Goal: Information Seeking & Learning: Understand process/instructions

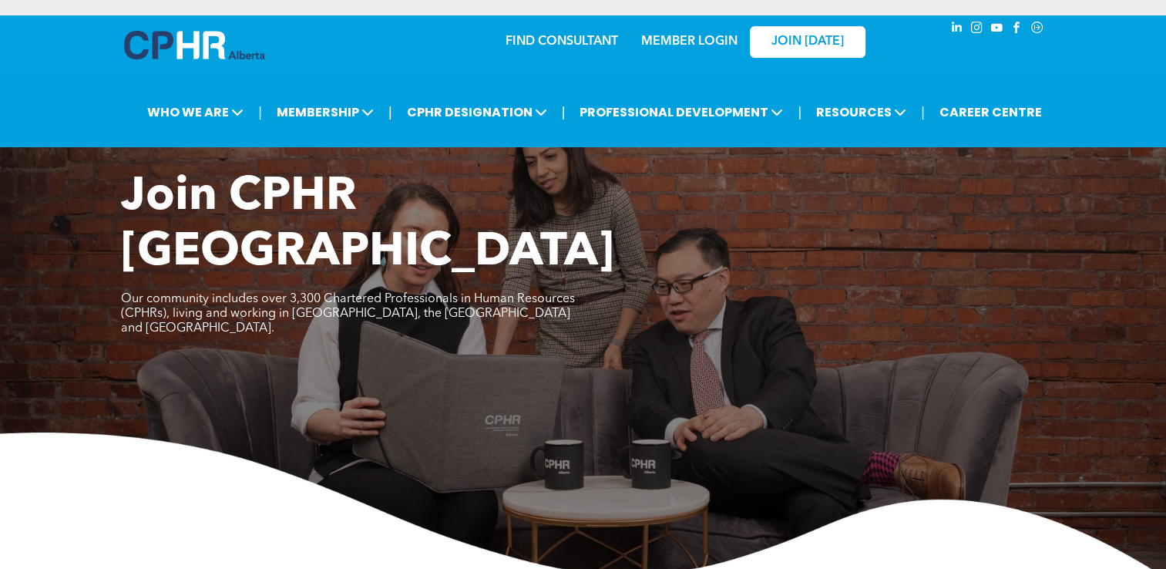
click at [721, 43] on link "MEMBER LOGIN" at bounding box center [689, 41] width 96 height 12
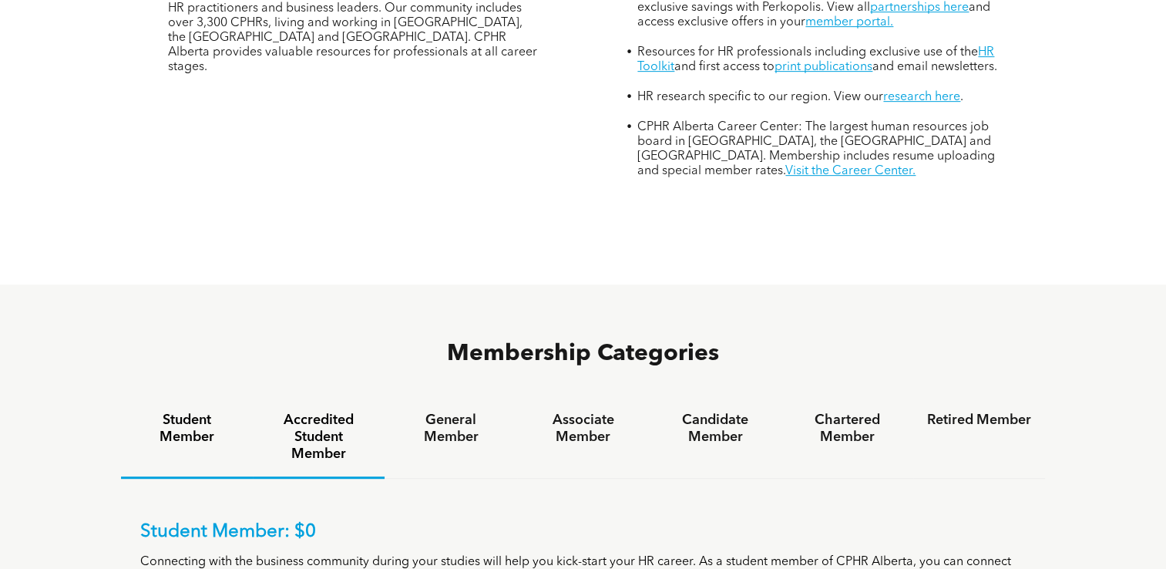
scroll to position [734, 0]
click at [232, 397] on div "Student Member" at bounding box center [187, 436] width 132 height 79
click at [323, 411] on h4 "Accredited Student Member" at bounding box center [319, 436] width 104 height 51
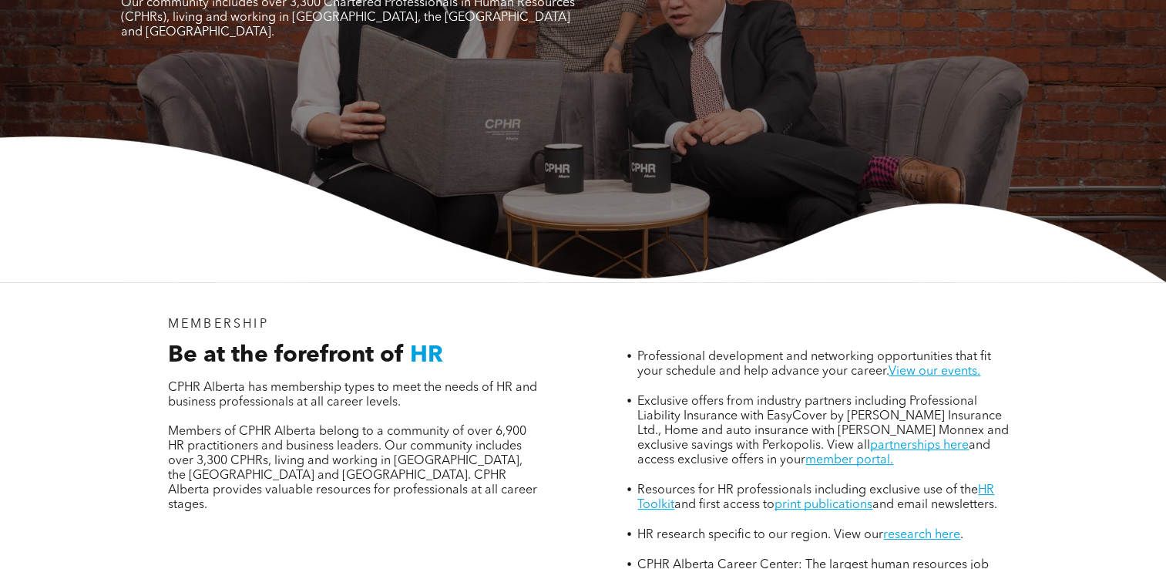
scroll to position [293, 0]
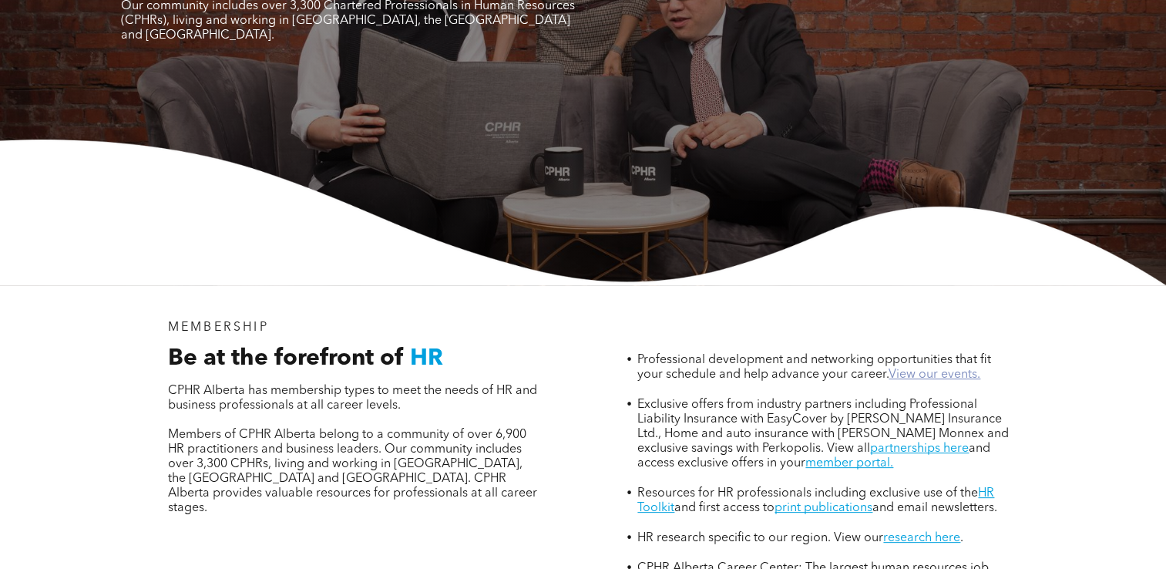
click at [892, 368] on link "View our events." at bounding box center [934, 374] width 92 height 12
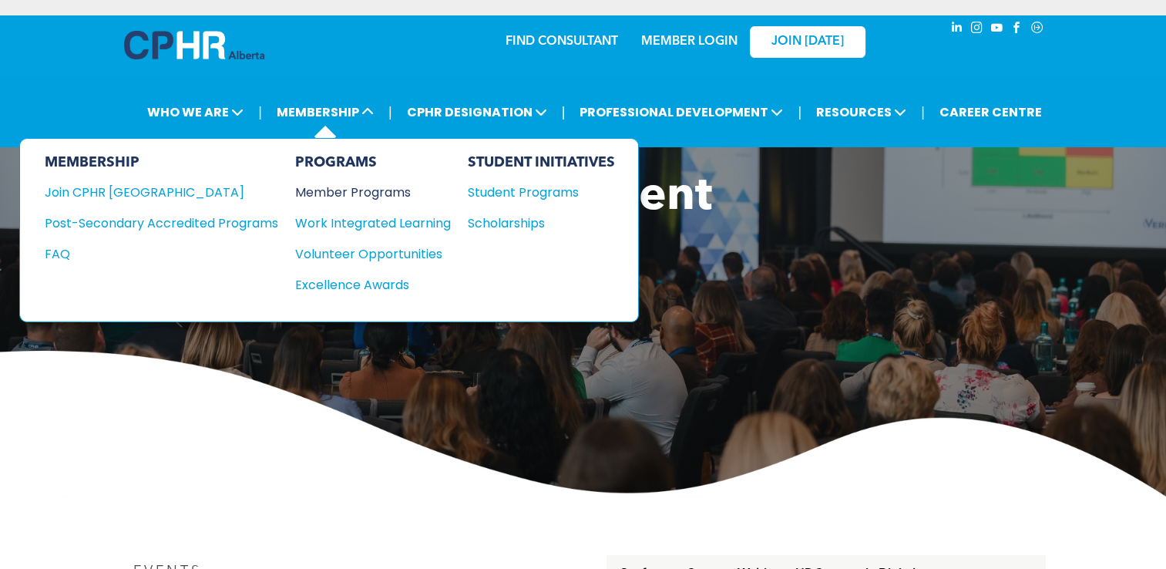
click at [362, 188] on div "Member Programs" at bounding box center [365, 192] width 140 height 19
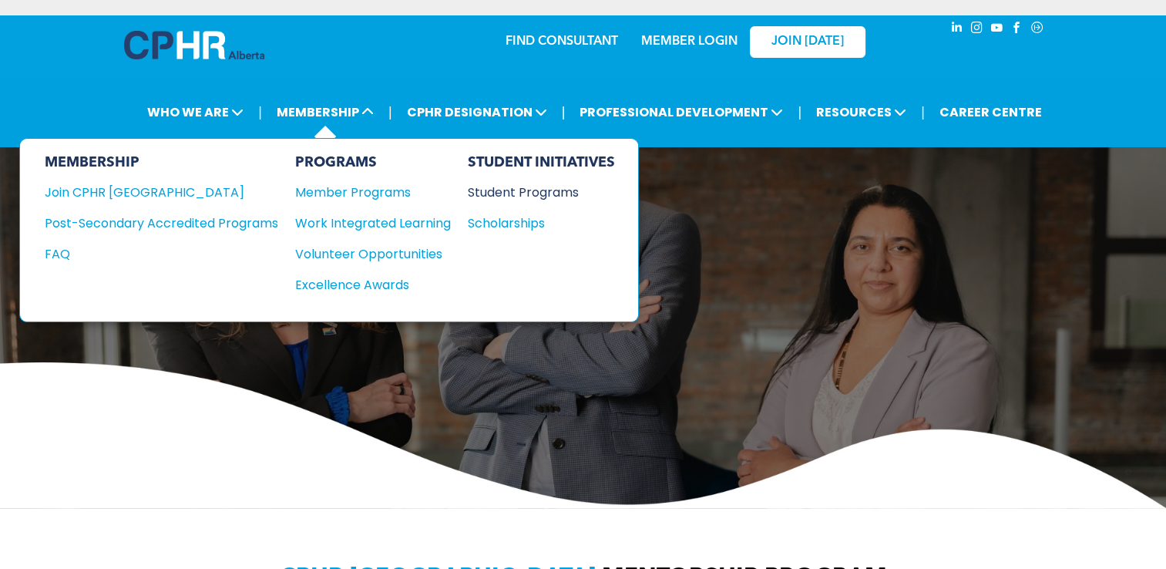
click at [501, 196] on div "Student Programs" at bounding box center [534, 192] width 133 height 19
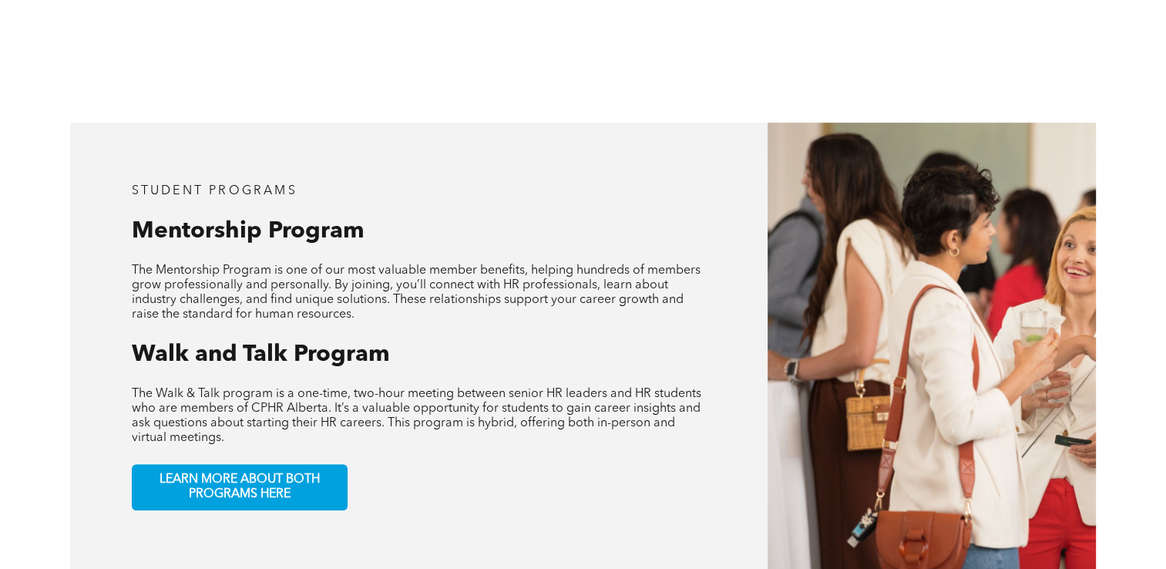
scroll to position [734, 0]
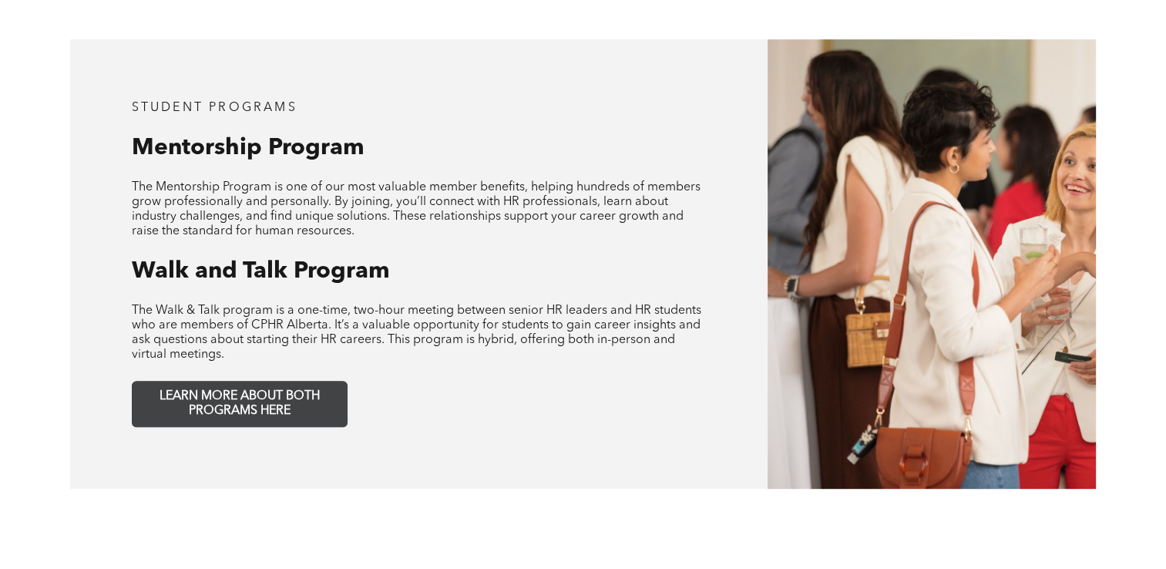
click at [302, 389] on span "LEARN MORE ABOUT BOTH PROGRAMS HERE" at bounding box center [239, 403] width 203 height 29
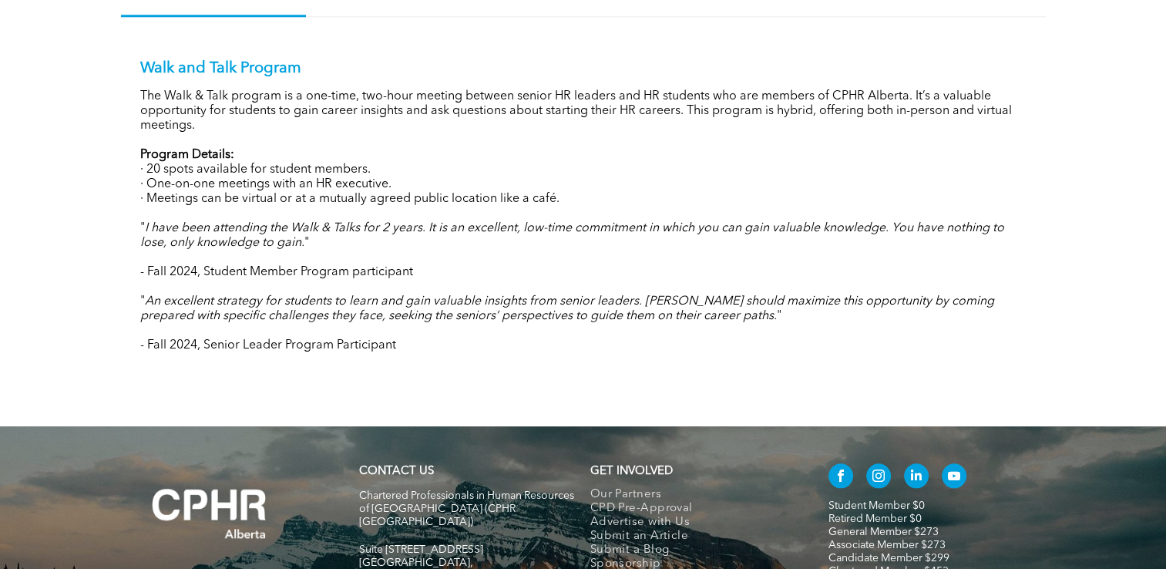
scroll to position [1629, 0]
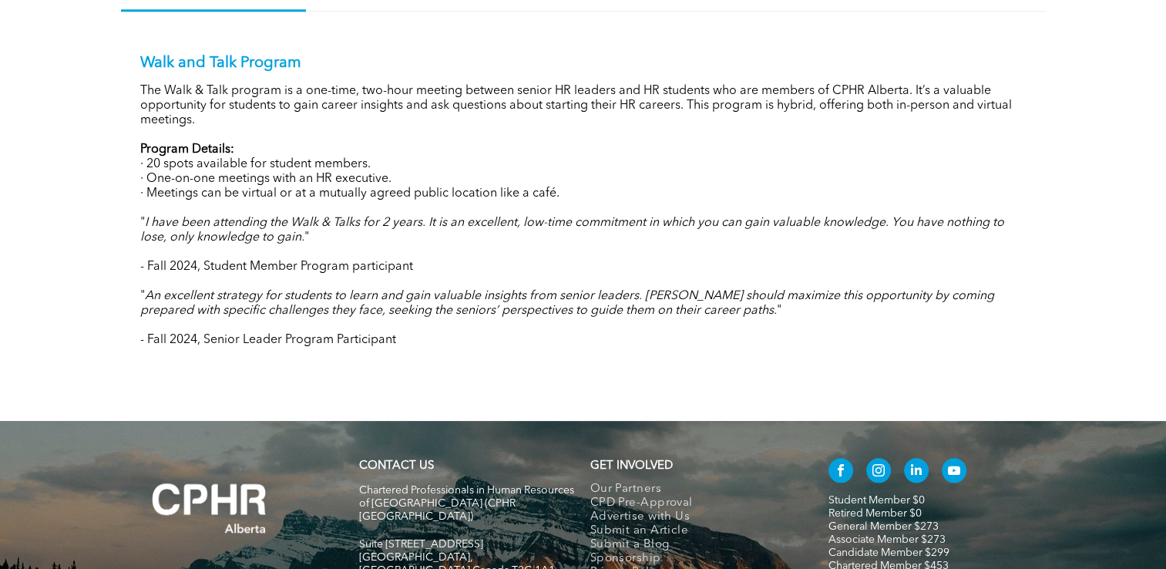
click at [191, 96] on p "The Walk & Talk program is a one-time, two-hour meeting between senior HR leade…" at bounding box center [583, 106] width 886 height 44
click at [163, 78] on div "Walk and Talk Program The Walk & Talk program is a one-time, two-hour meeting b…" at bounding box center [583, 201] width 886 height 294
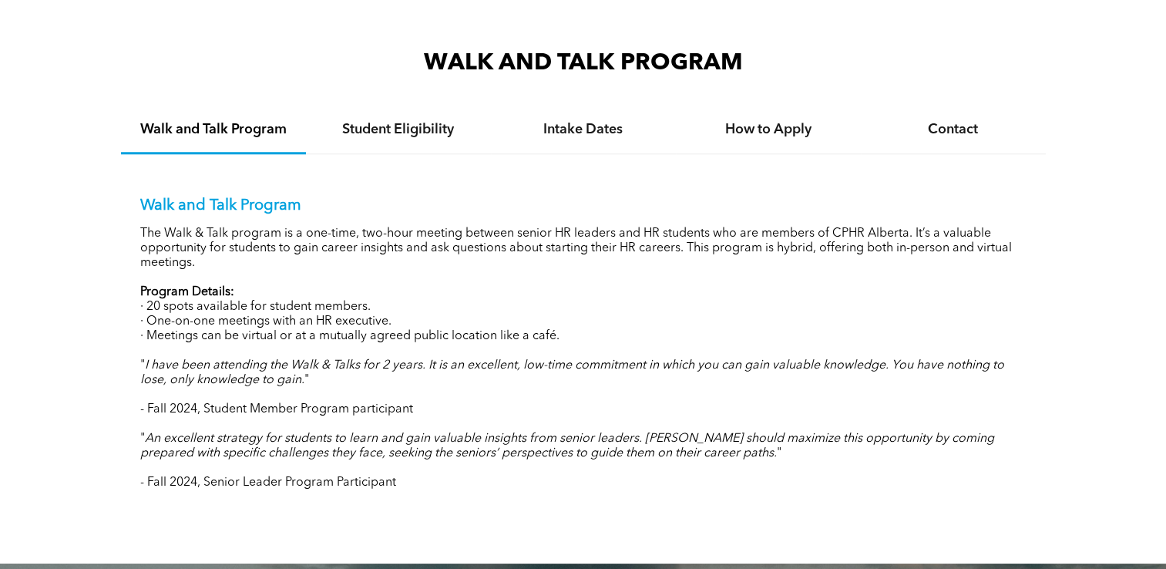
scroll to position [1485, 0]
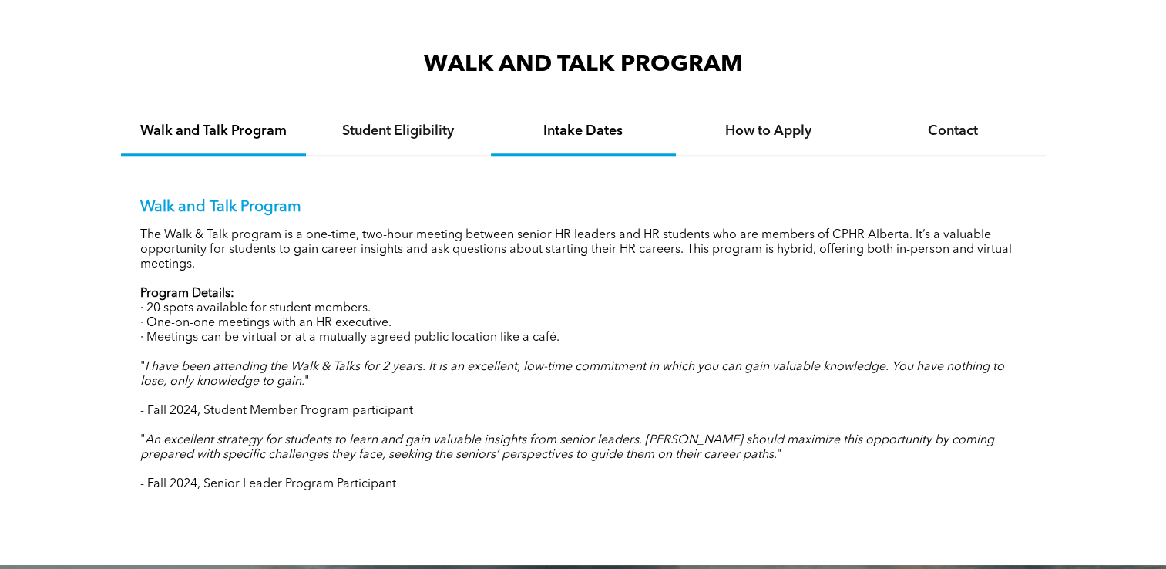
click at [603, 146] on div "Intake Dates" at bounding box center [583, 132] width 185 height 47
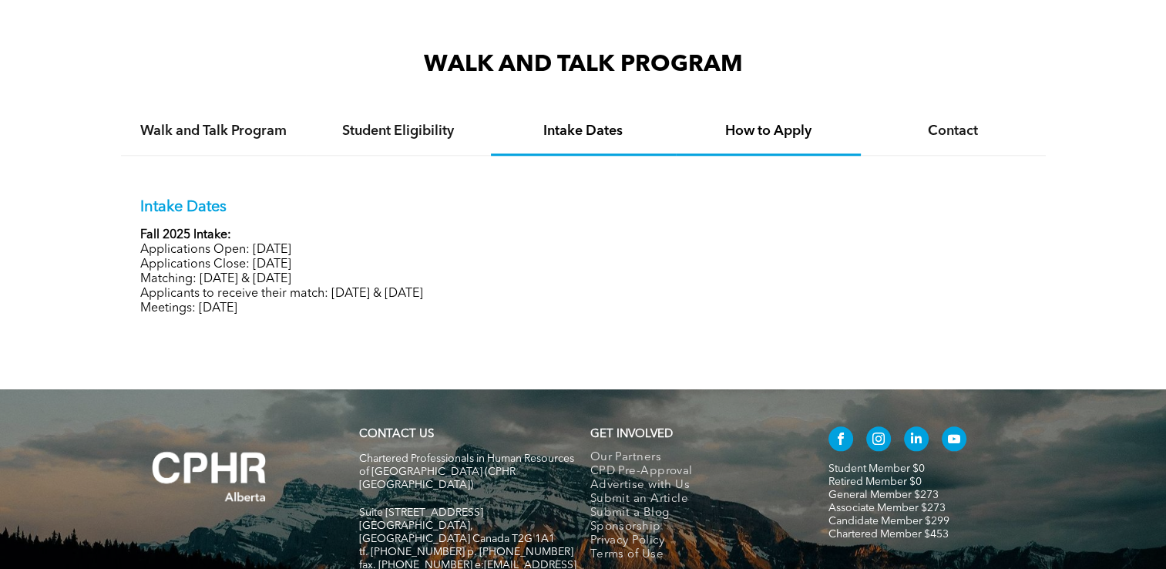
click at [727, 128] on h4 "How to Apply" at bounding box center [768, 131] width 157 height 17
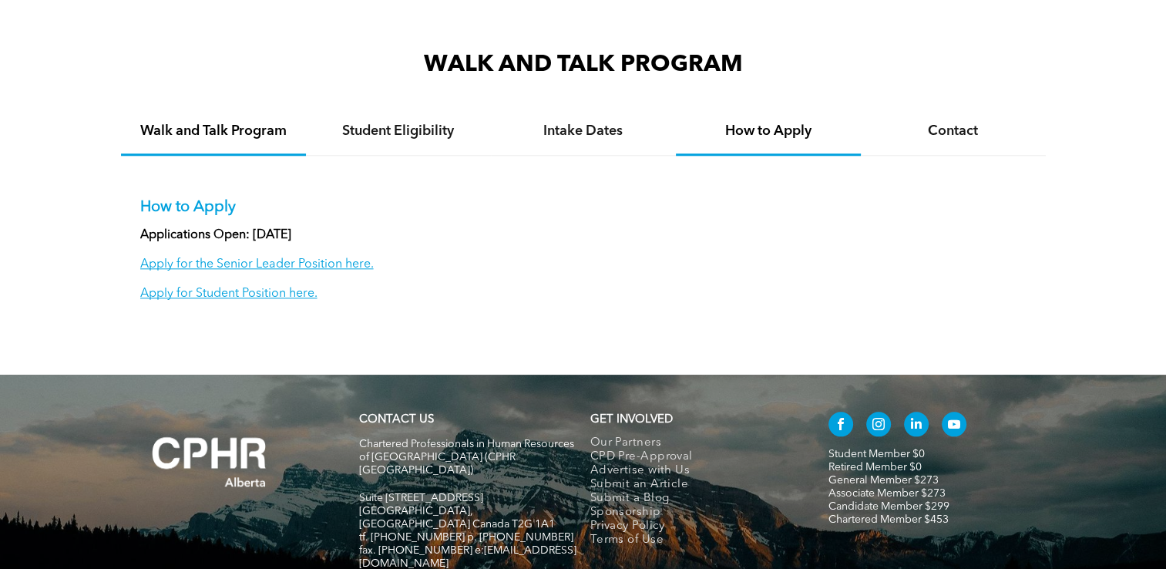
click at [225, 134] on h4 "Walk and Talk Program" at bounding box center [213, 131] width 157 height 17
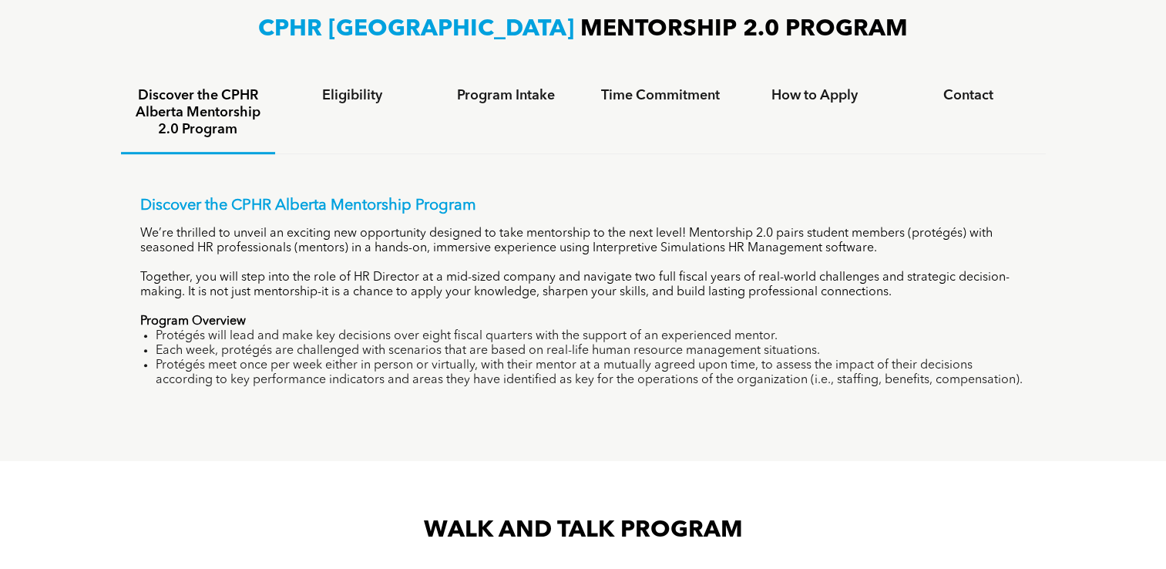
scroll to position [1018, 0]
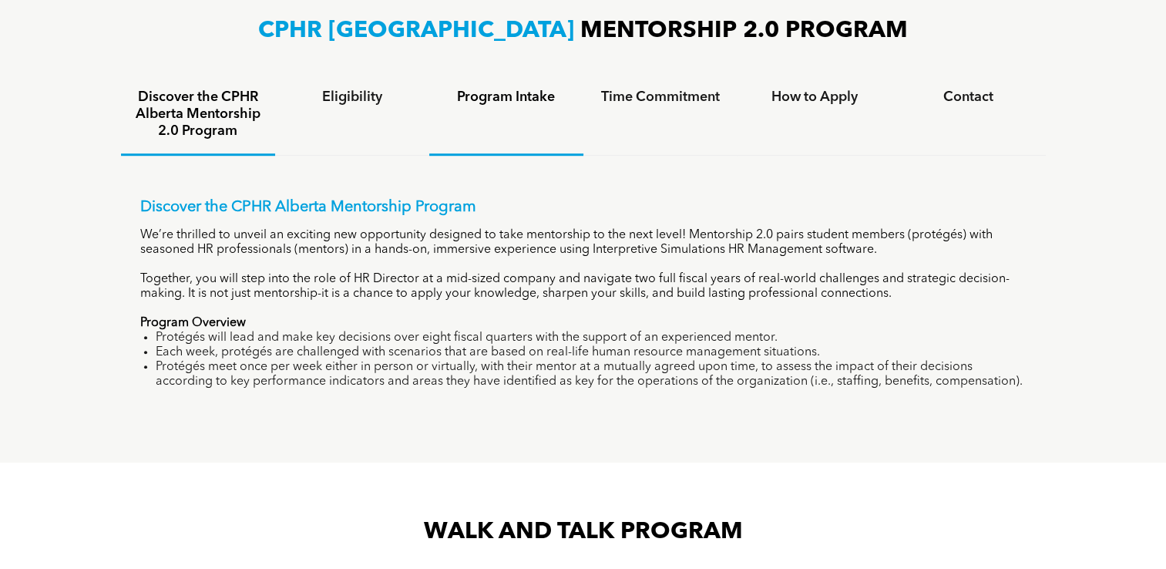
click at [546, 89] on h4 "Program Intake" at bounding box center [506, 97] width 126 height 17
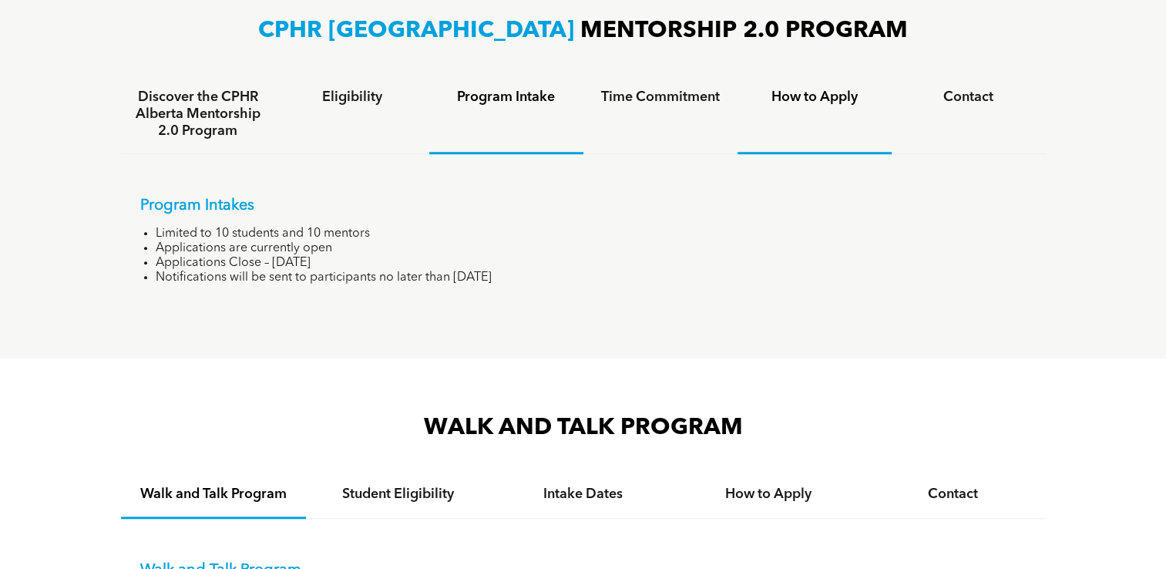
click at [771, 116] on div "How to Apply" at bounding box center [814, 114] width 154 height 79
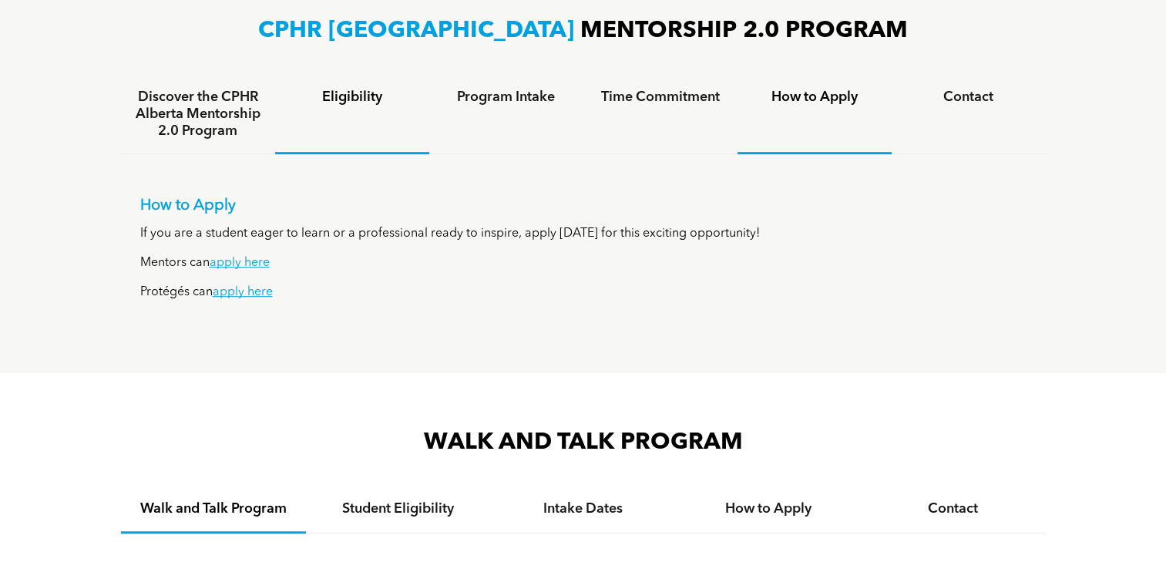
click at [340, 116] on div "Eligibility" at bounding box center [352, 114] width 154 height 79
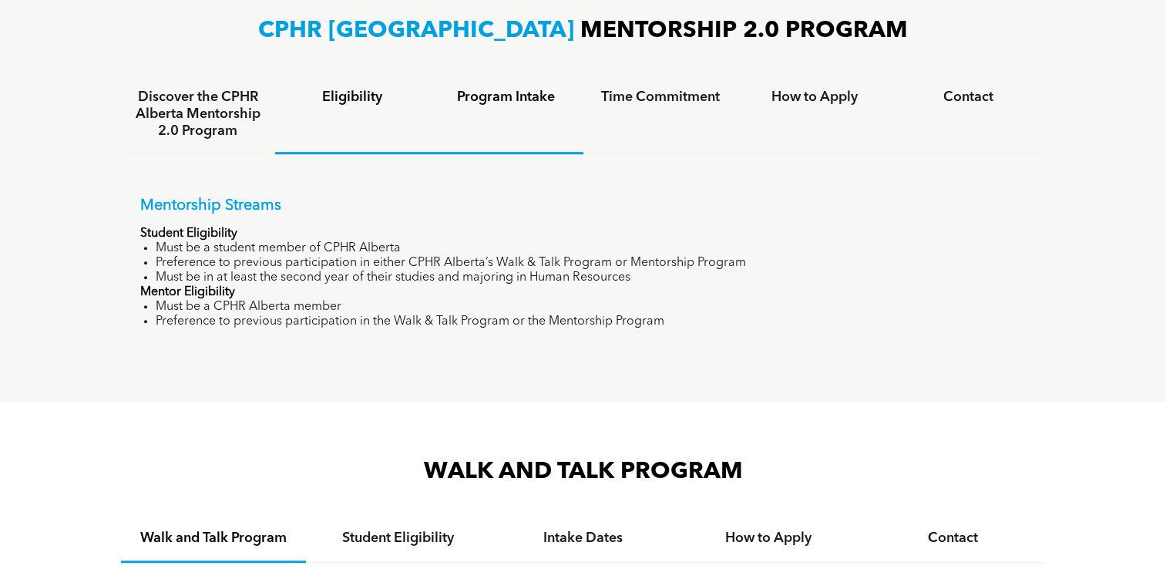
click at [553, 116] on div "Program Intake" at bounding box center [506, 114] width 154 height 79
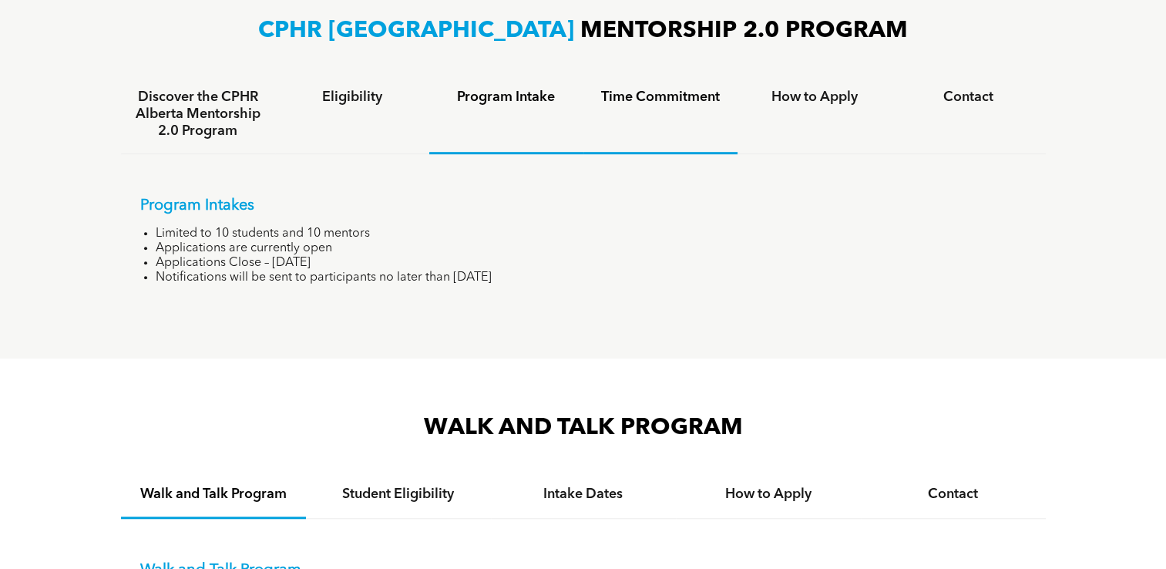
click at [690, 134] on div "Time Commitment" at bounding box center [660, 114] width 154 height 79
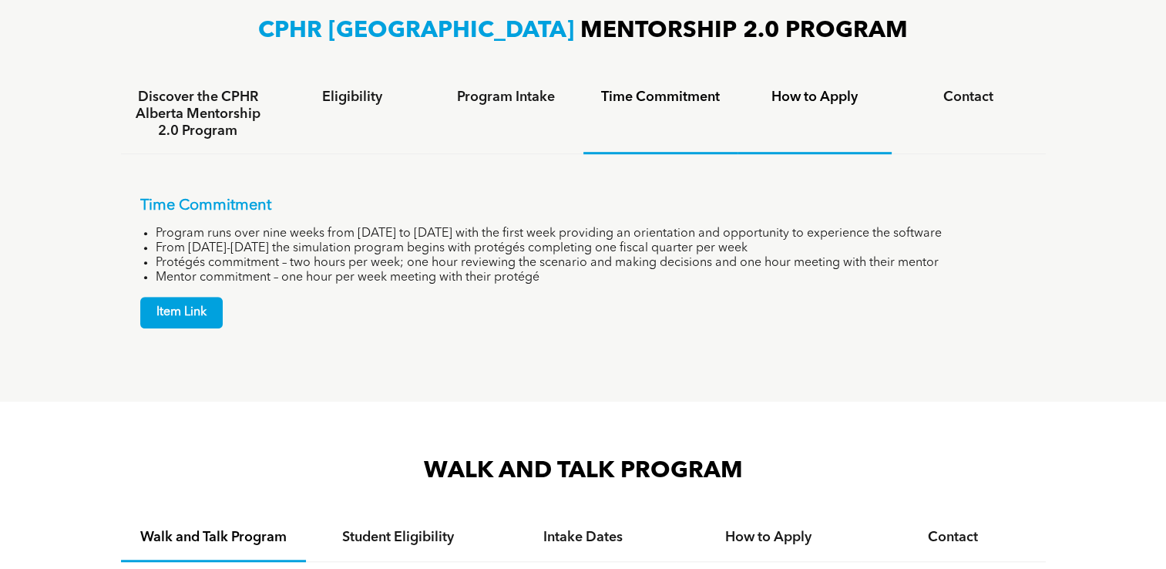
click at [774, 135] on div "How to Apply" at bounding box center [814, 114] width 154 height 79
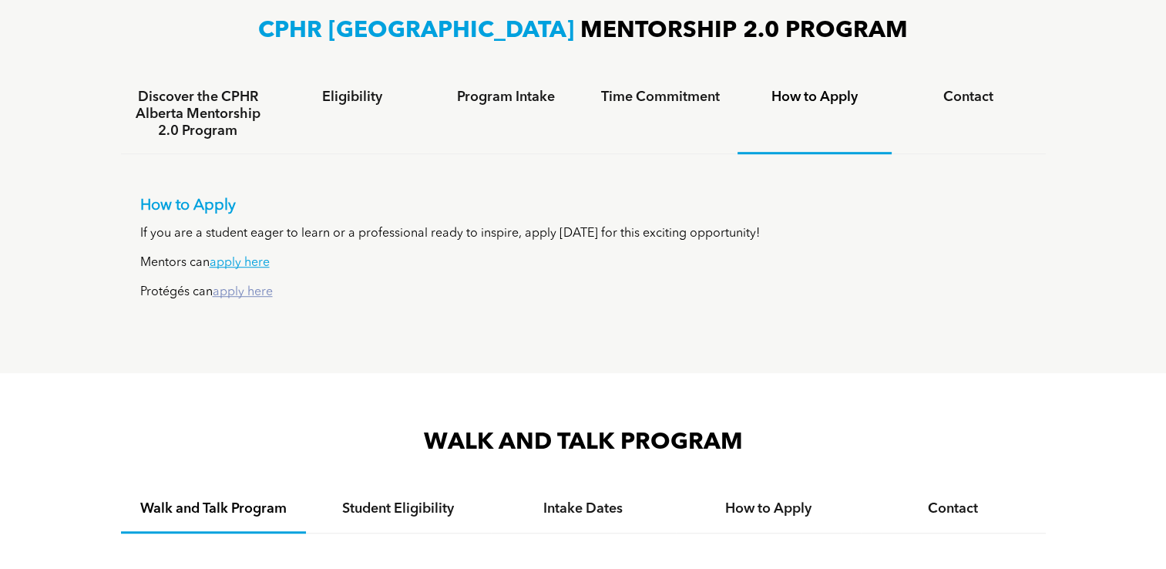
click at [264, 294] on link "apply here" at bounding box center [243, 292] width 60 height 12
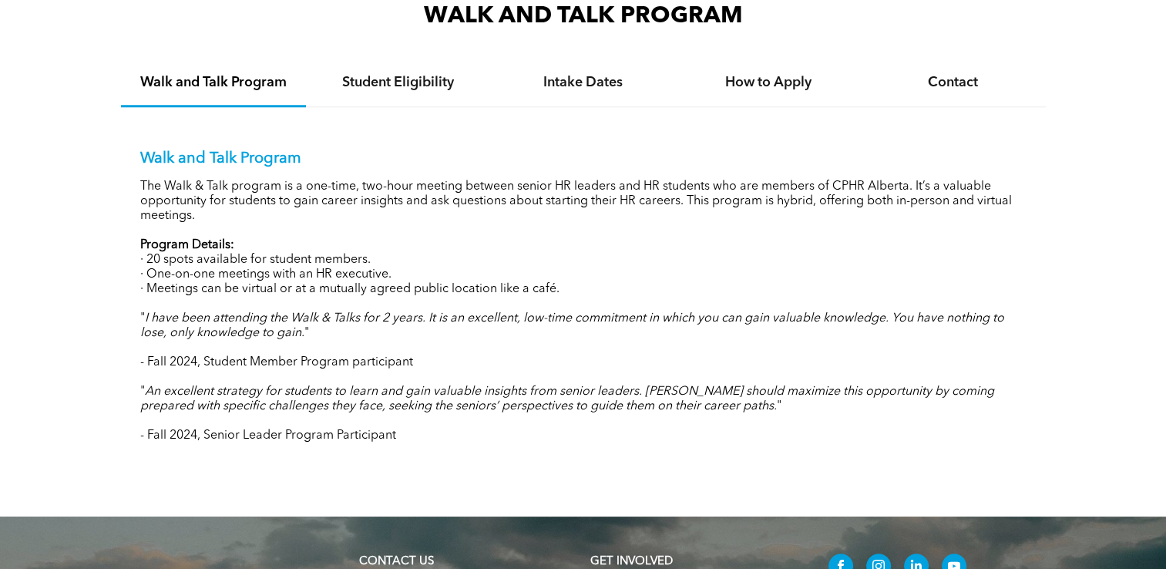
scroll to position [1381, 0]
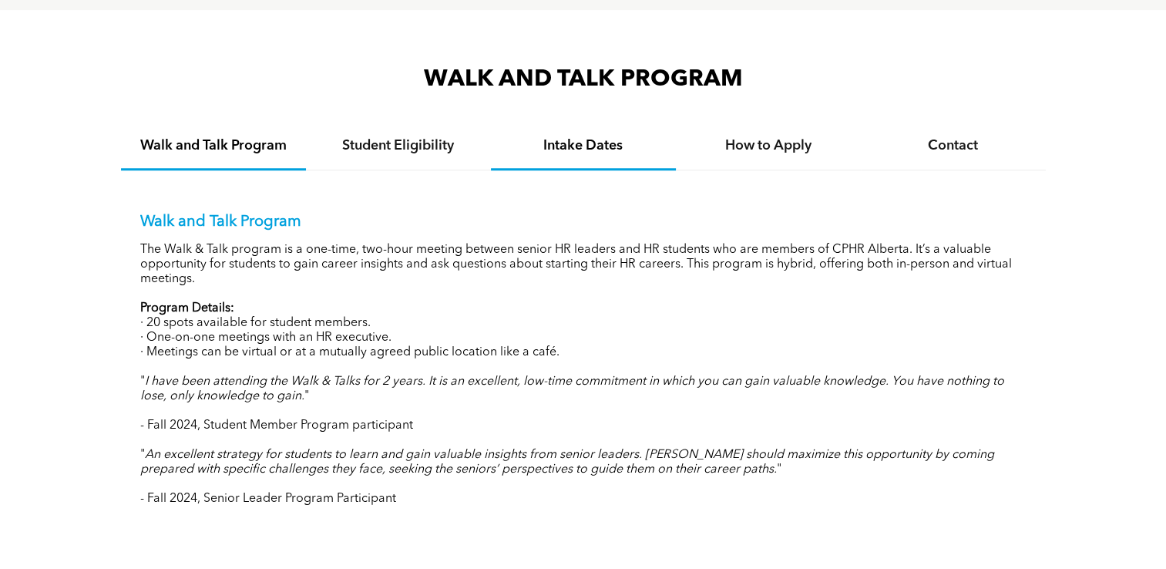
click at [555, 153] on div "Intake Dates" at bounding box center [583, 146] width 185 height 47
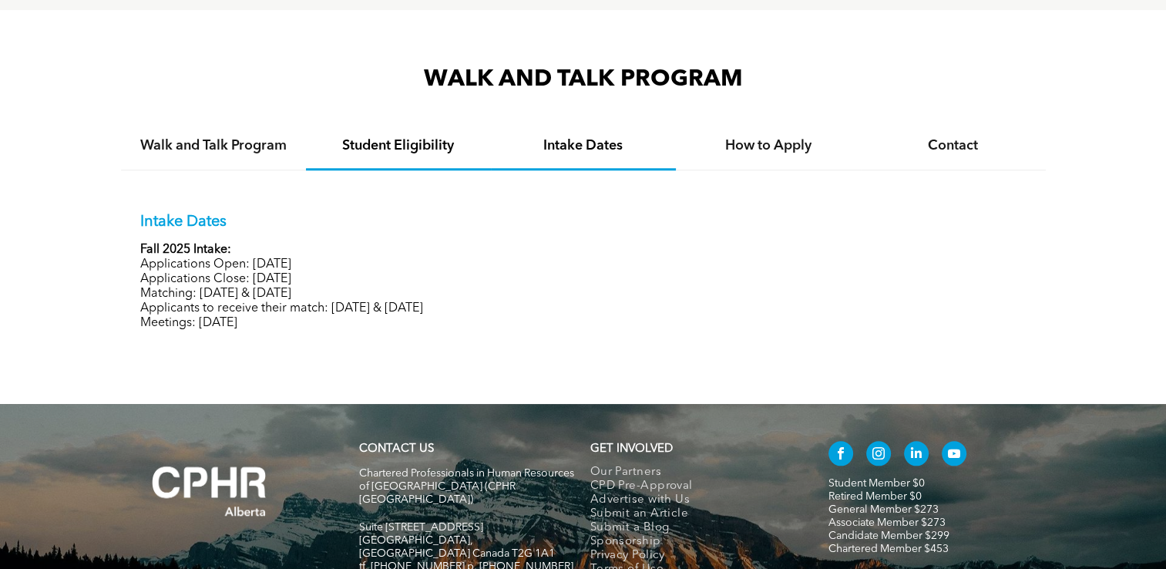
click at [376, 148] on h4 "Student Eligibility" at bounding box center [398, 145] width 157 height 17
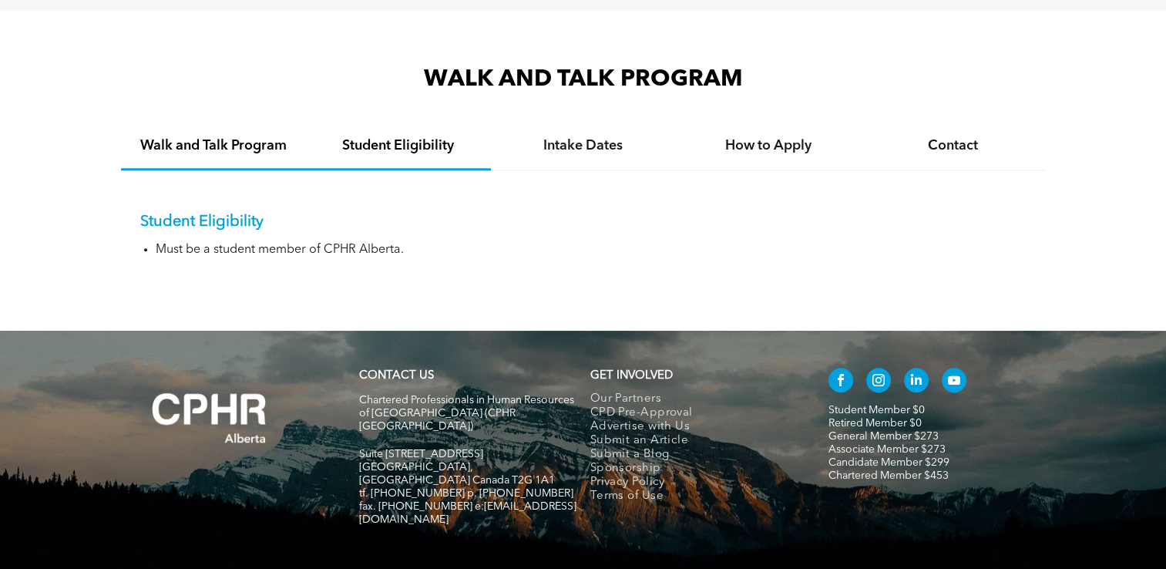
click at [247, 160] on div "Walk and Talk Program" at bounding box center [213, 146] width 185 height 47
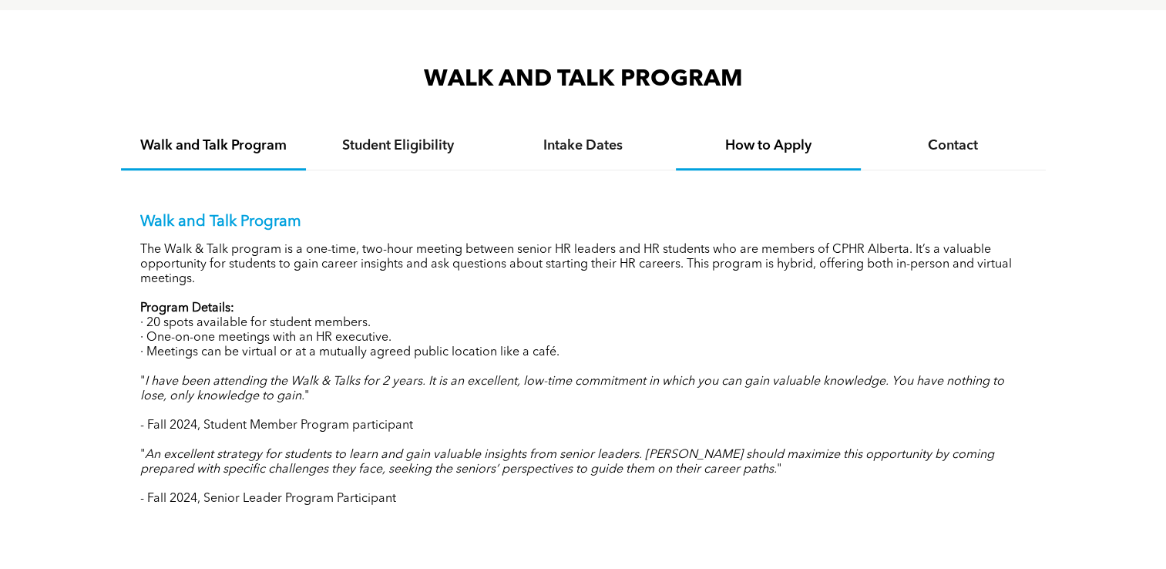
click at [748, 146] on h4 "How to Apply" at bounding box center [768, 145] width 157 height 17
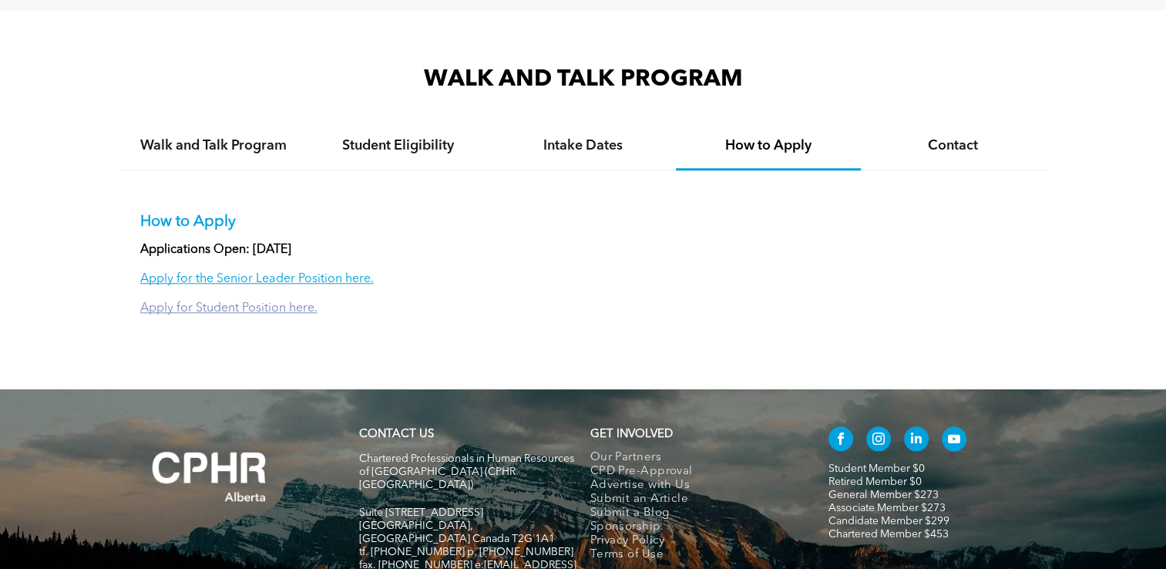
click at [252, 307] on link "Apply for Student Position here." at bounding box center [228, 308] width 177 height 12
